Goal: Task Accomplishment & Management: Manage account settings

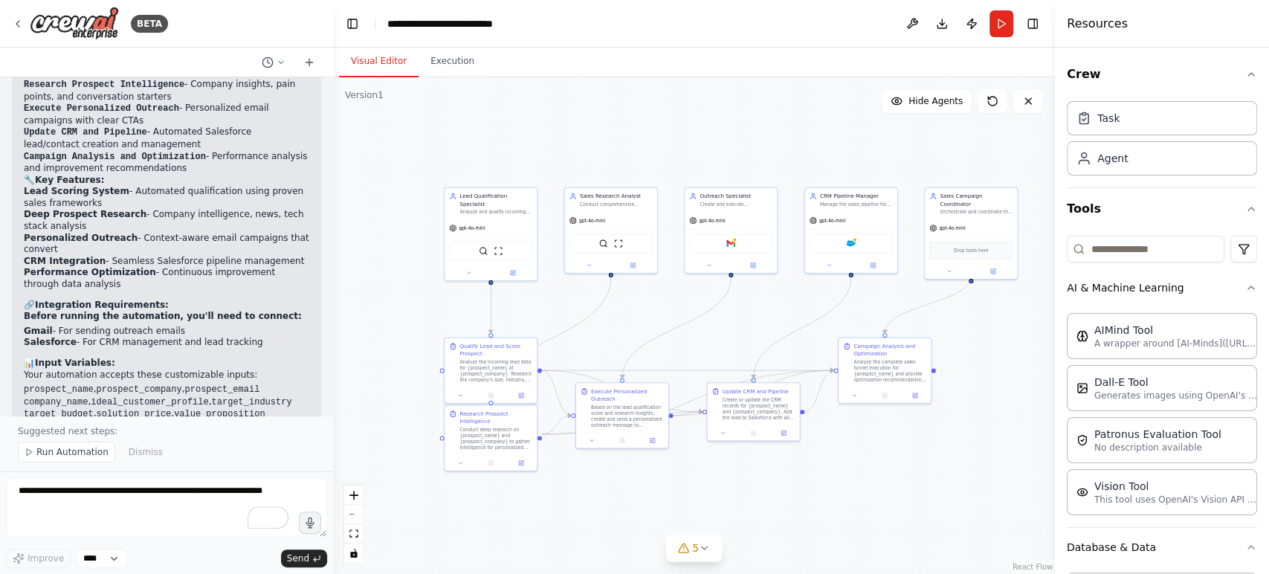
drag, startPoint x: 716, startPoint y: 132, endPoint x: 665, endPoint y: 120, distance: 52.5
click at [665, 120] on div ".deletable-edge-delete-btn { width: 20px; height: 20px; border: 0px solid #ffff…" at bounding box center [694, 325] width 722 height 496
click at [1032, 17] on button "Toggle Right Sidebar" at bounding box center [1032, 23] width 21 height 21
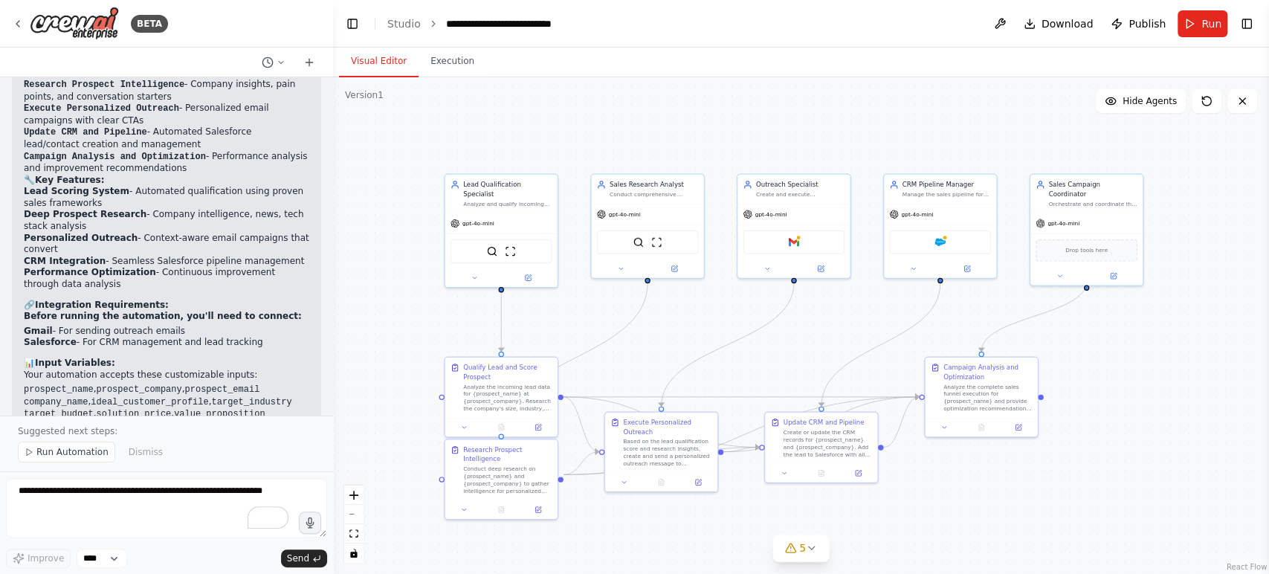
drag, startPoint x: 648, startPoint y: 308, endPoint x: 705, endPoint y: 318, distance: 58.2
click at [705, 318] on div ".deletable-edge-delete-btn { width: 20px; height: 20px; border: 0px solid #ffff…" at bounding box center [801, 325] width 936 height 496
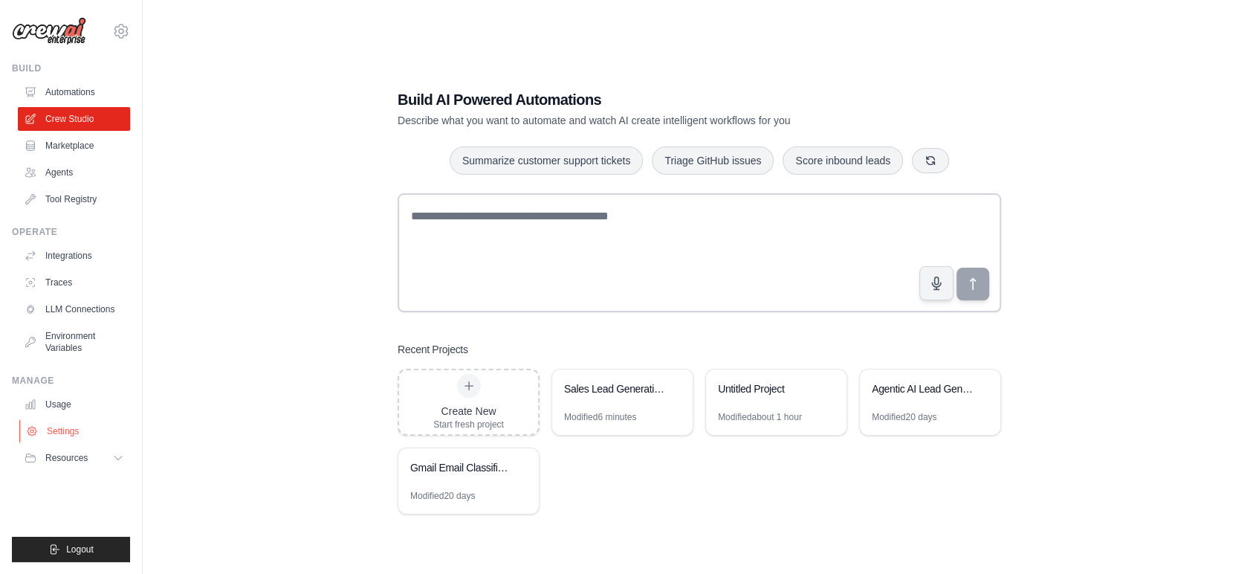
click at [79, 430] on link "Settings" at bounding box center [75, 431] width 112 height 24
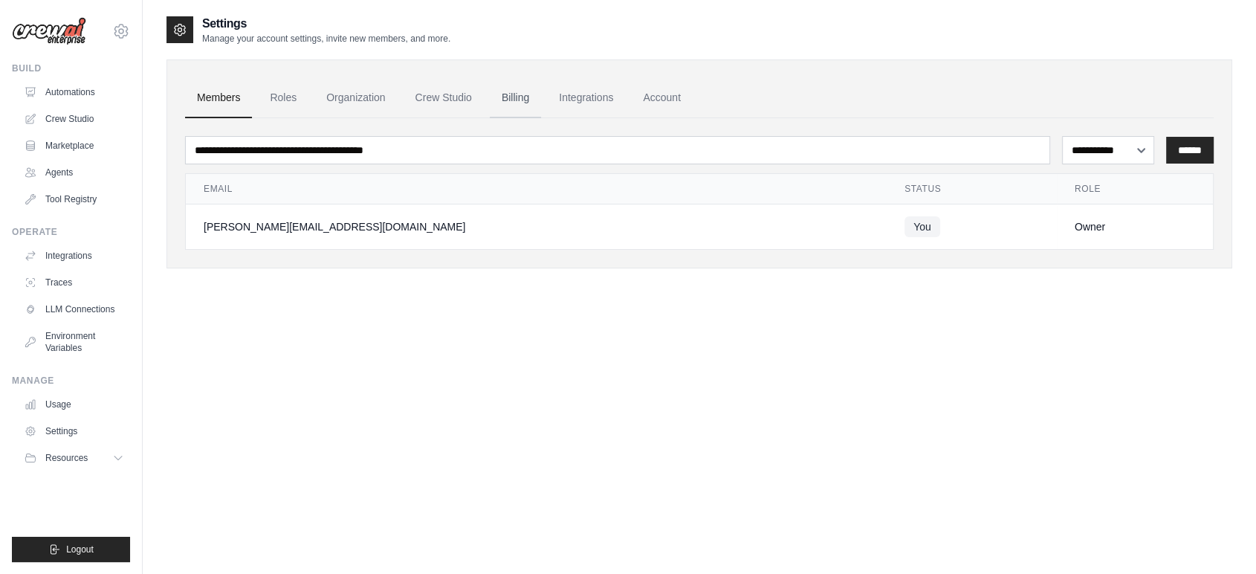
click at [537, 88] on link "Billing" at bounding box center [515, 98] width 51 height 40
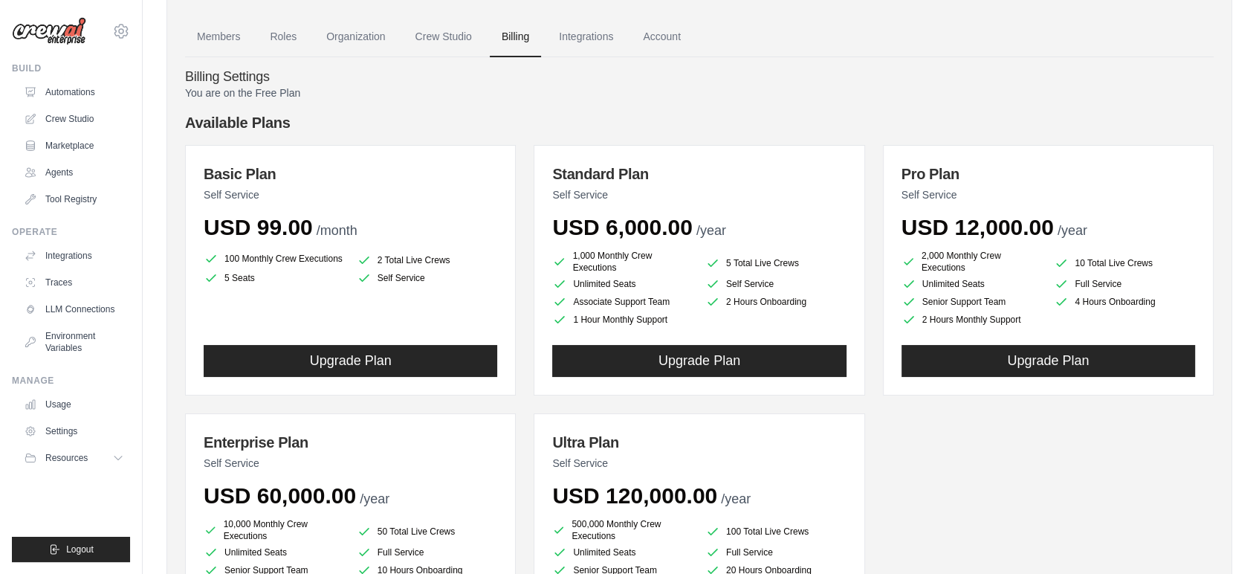
scroll to position [59, 0]
